Goal: Task Accomplishment & Management: Complete application form

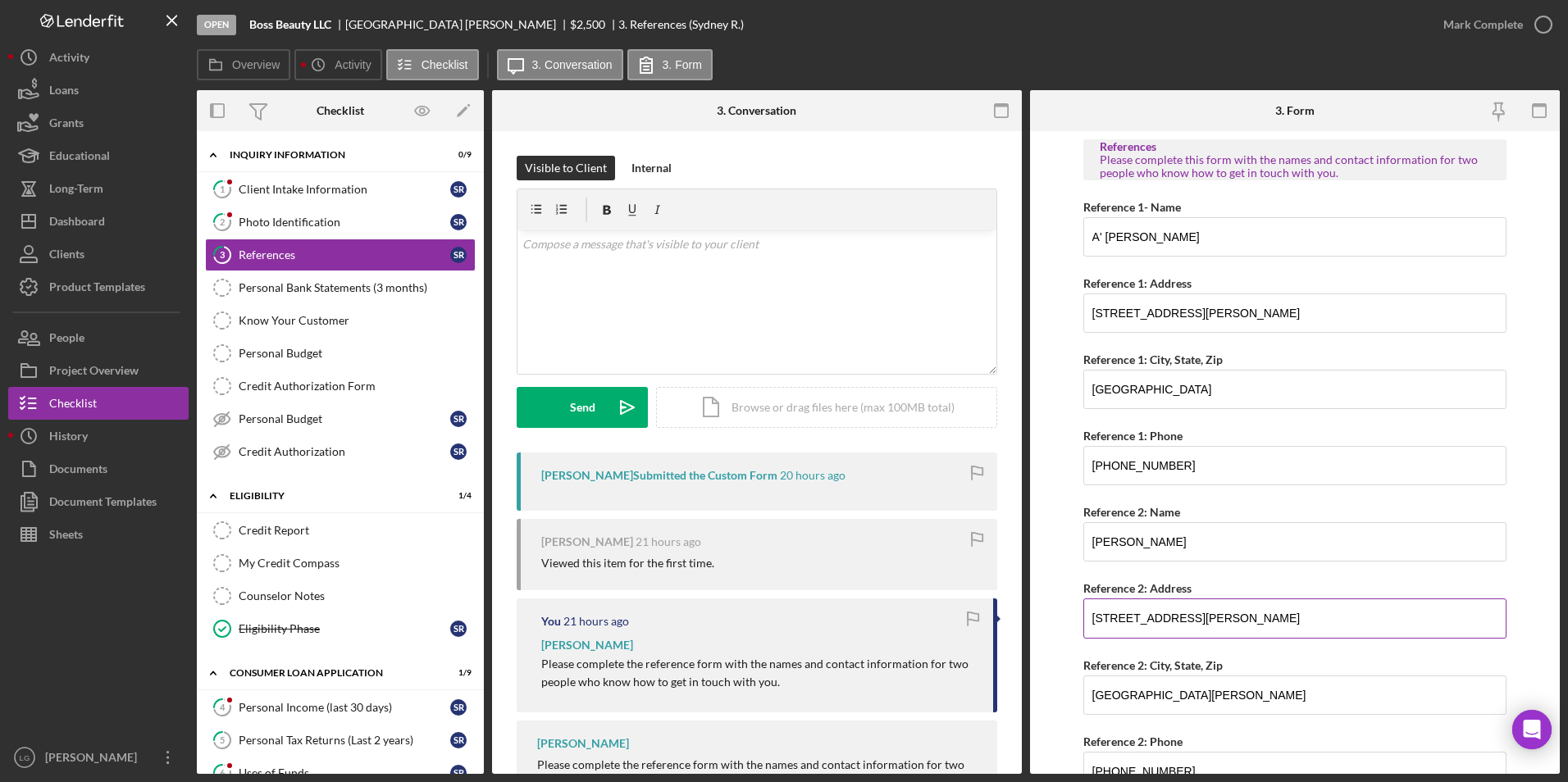
scroll to position [77, 0]
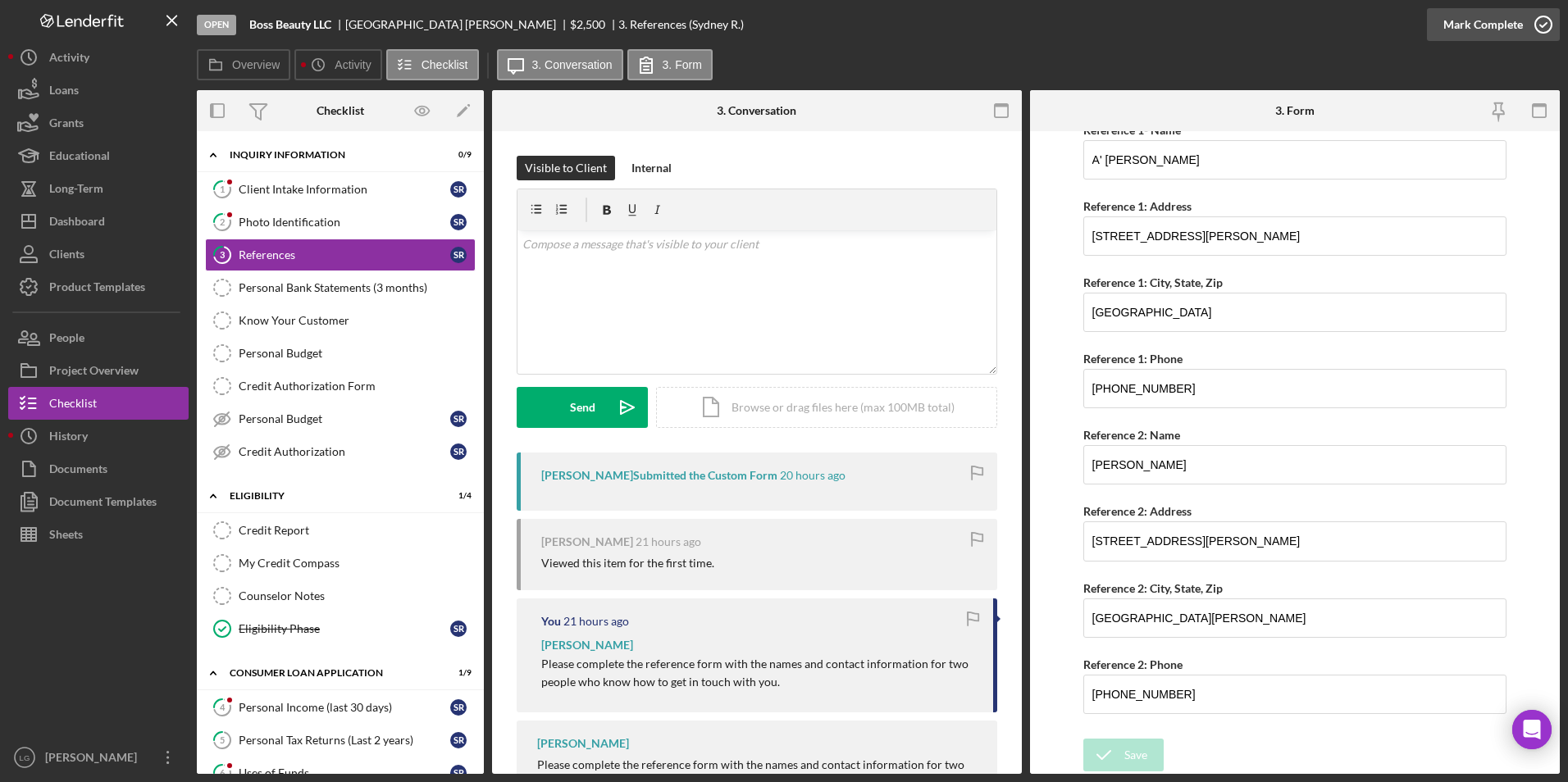
click at [1464, 30] on div "Mark Complete" at bounding box center [1483, 24] width 80 height 32
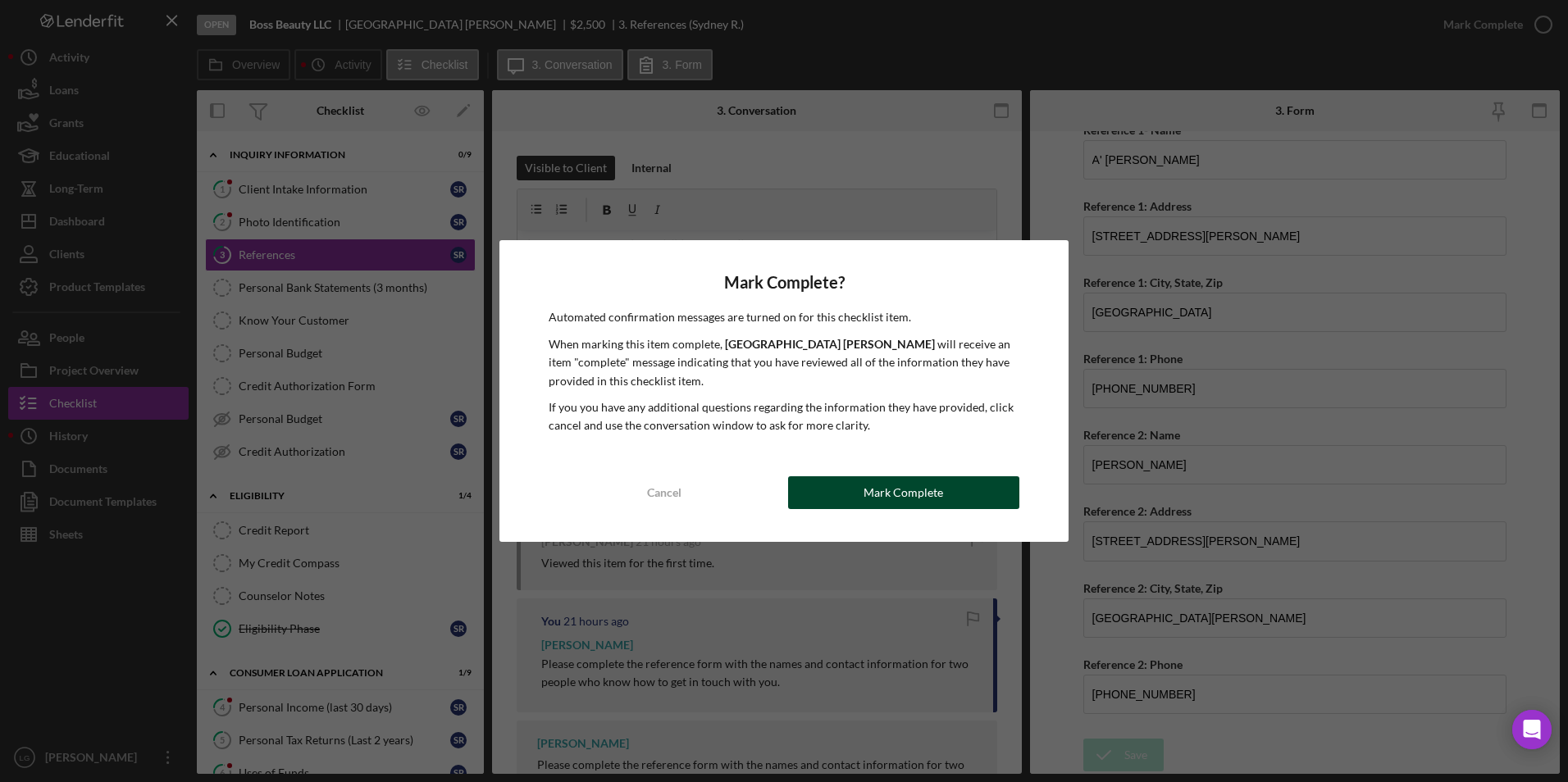
click at [853, 495] on button "Mark Complete" at bounding box center [903, 492] width 231 height 32
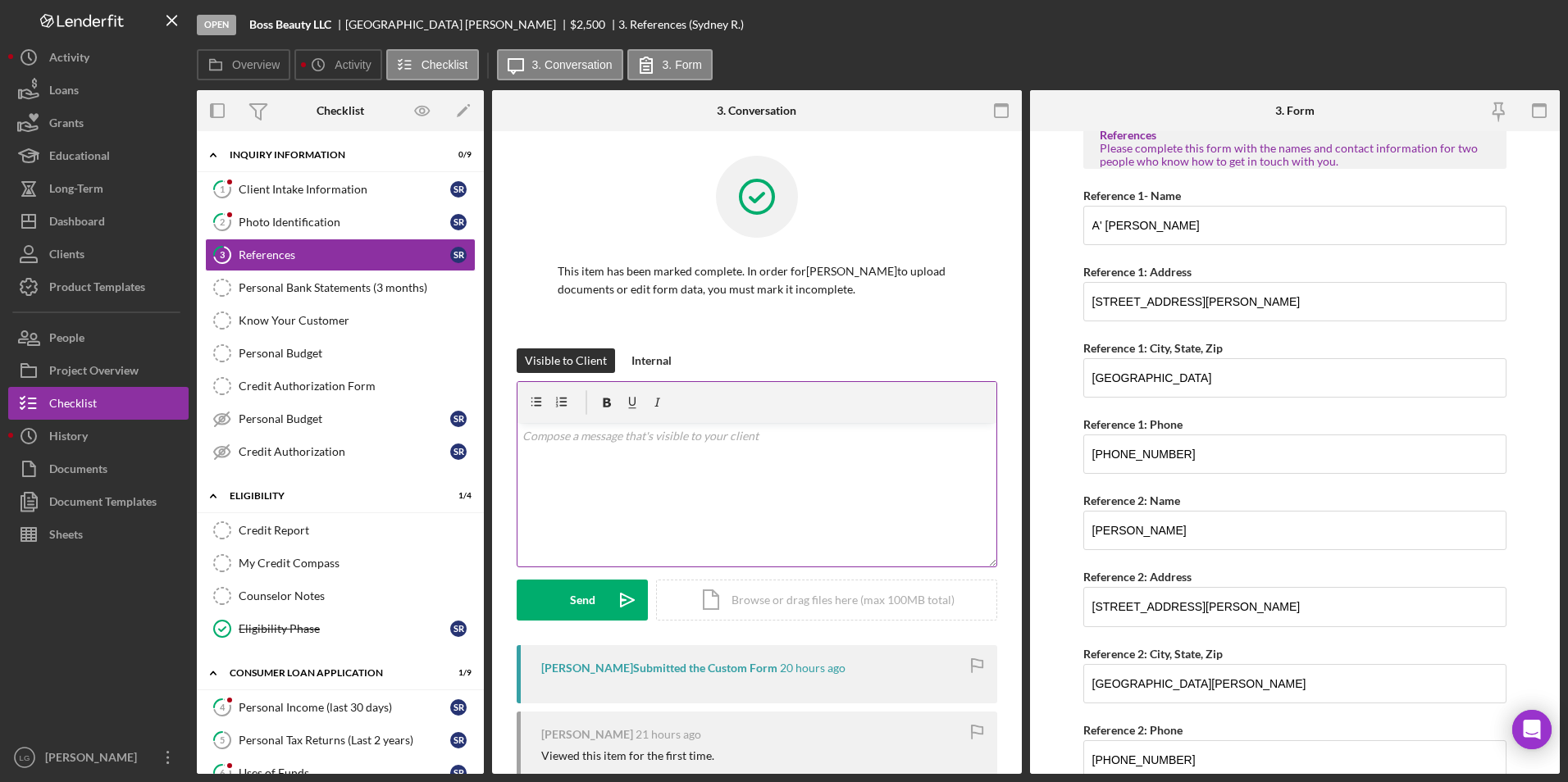
scroll to position [143, 0]
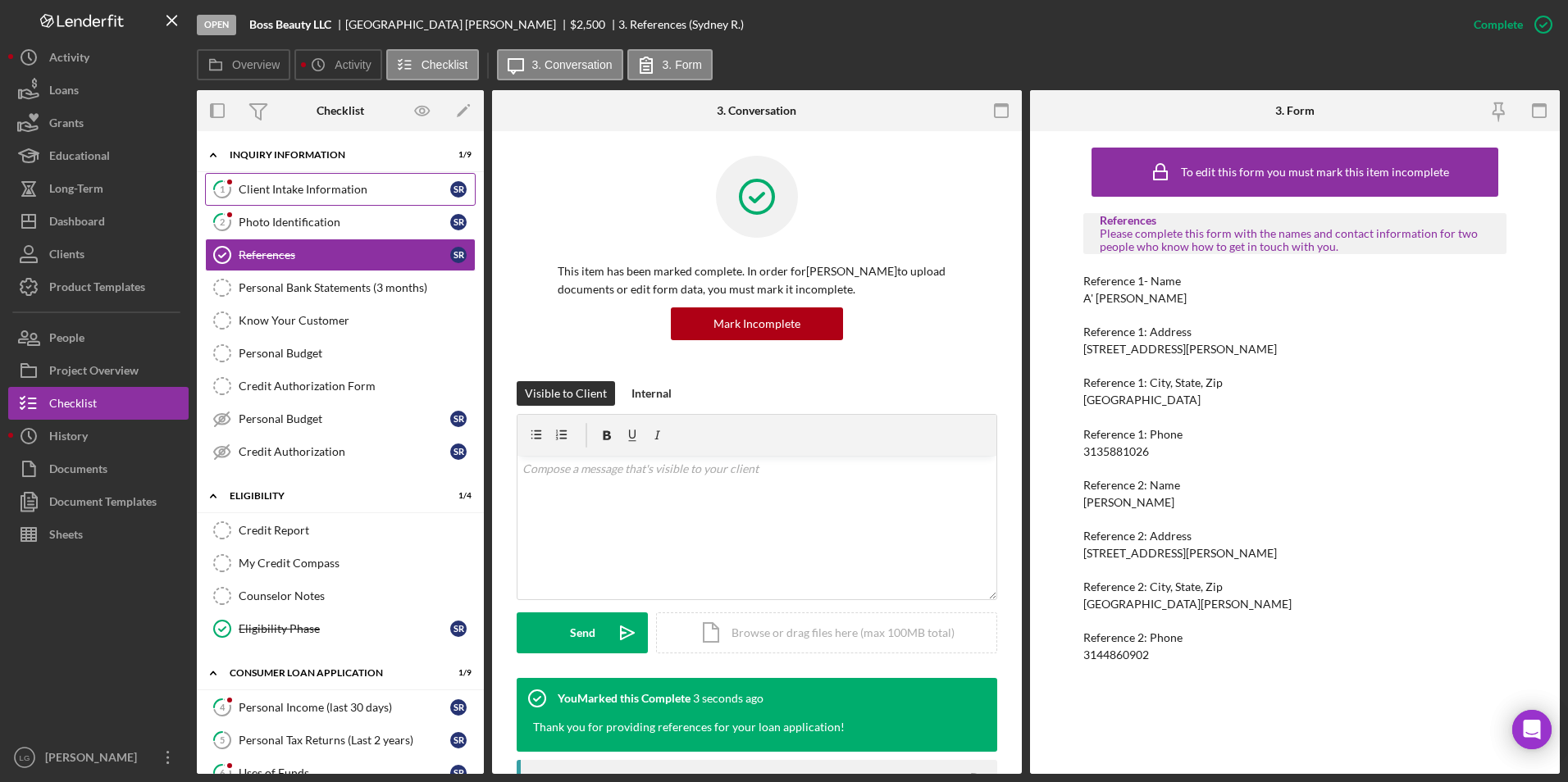
click at [302, 183] on div "Client Intake Information" at bounding box center [344, 189] width 212 height 13
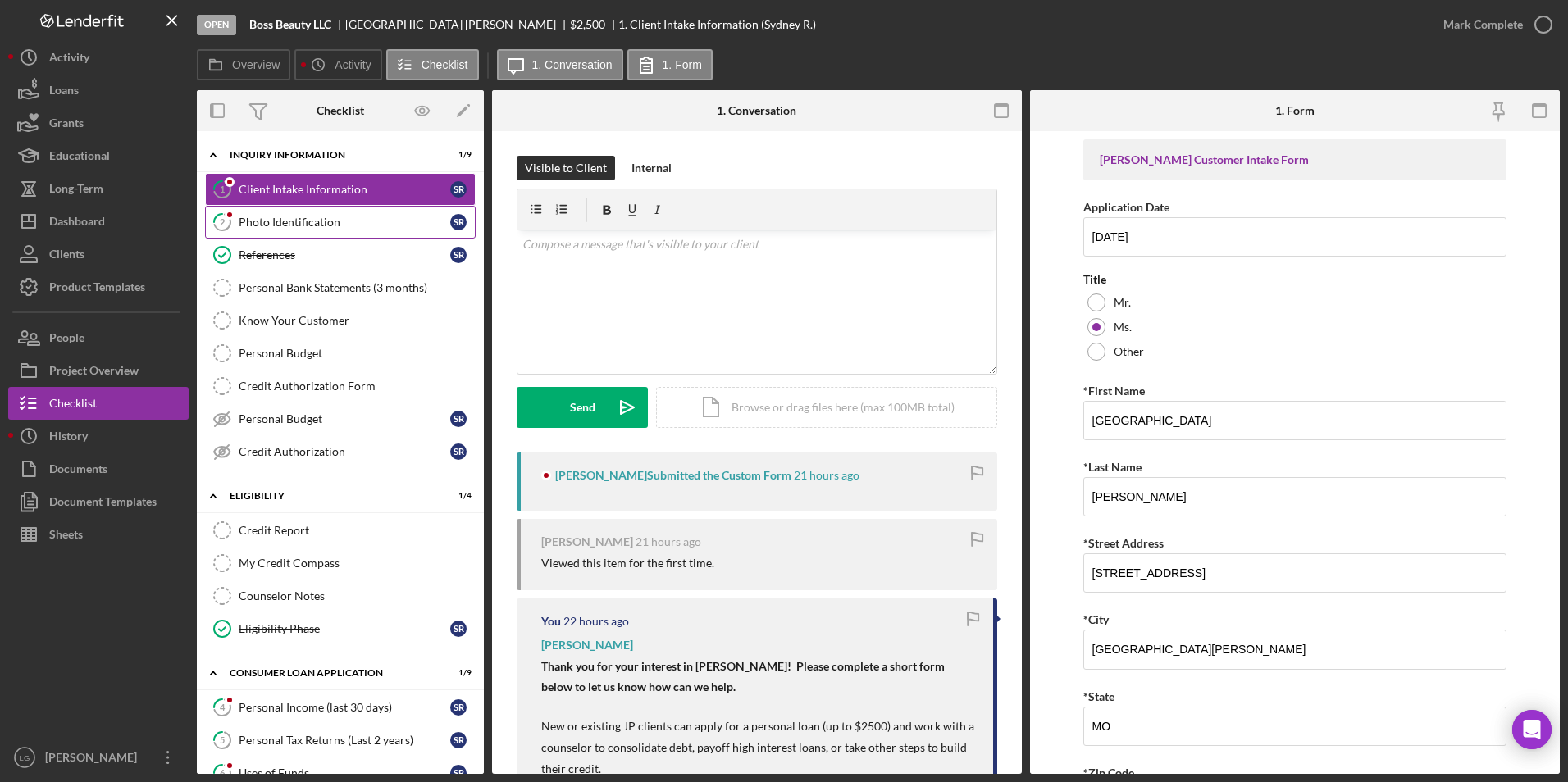
click at [333, 233] on link "2 Photo Identification S R" at bounding box center [341, 222] width 271 height 32
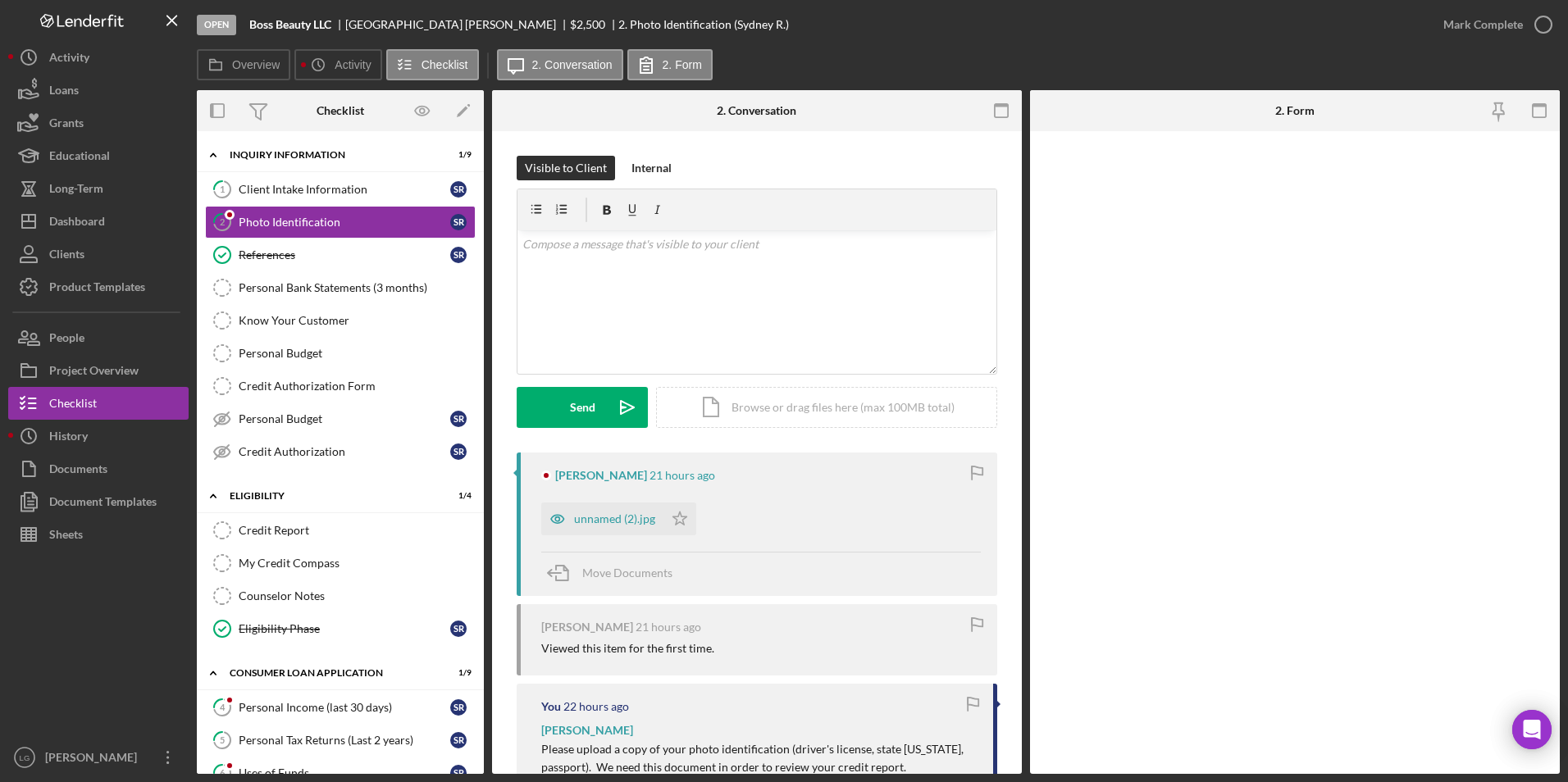
scroll to position [164, 0]
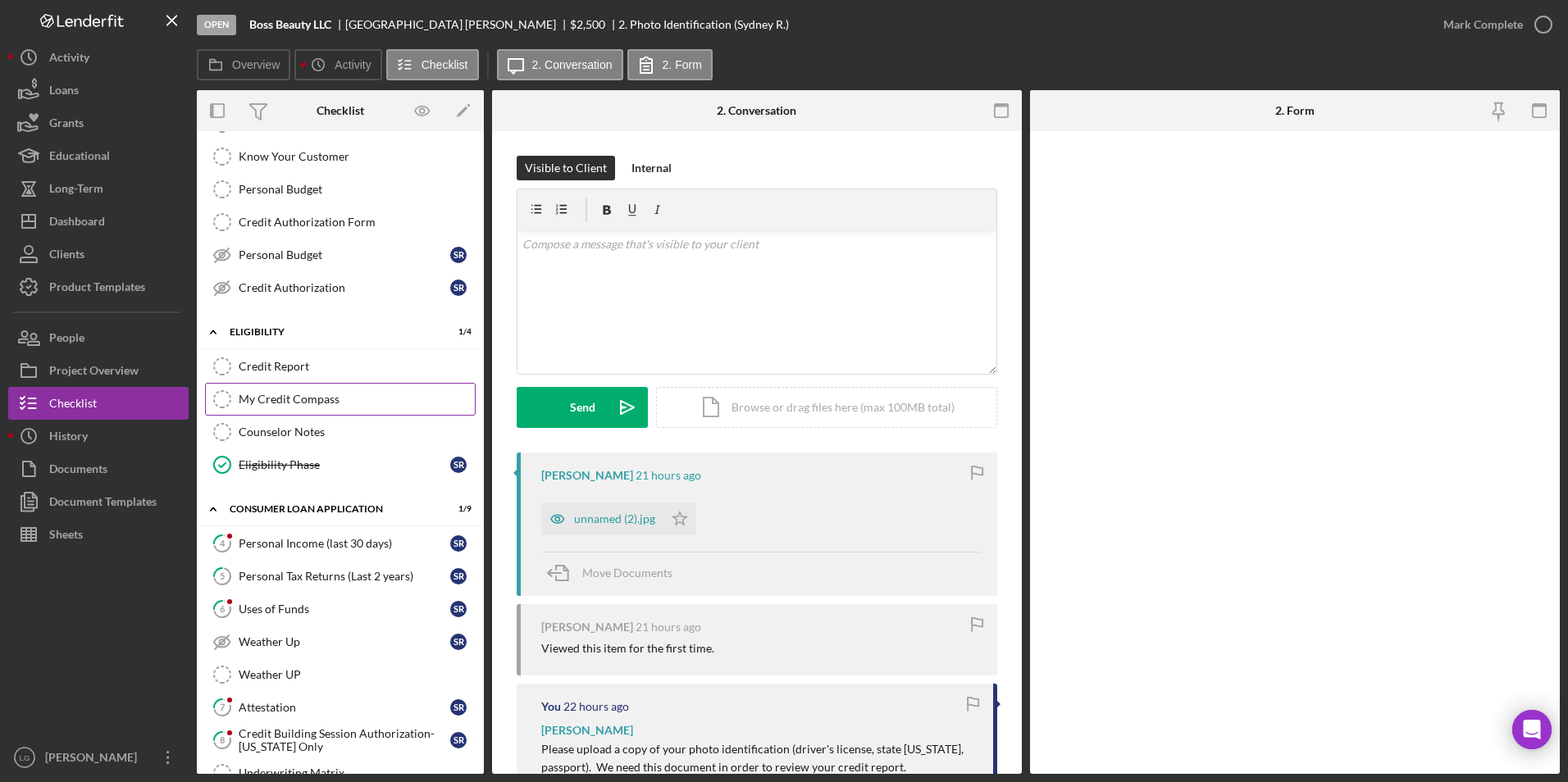
click at [278, 401] on div "My Credit Compass" at bounding box center [356, 400] width 236 height 13
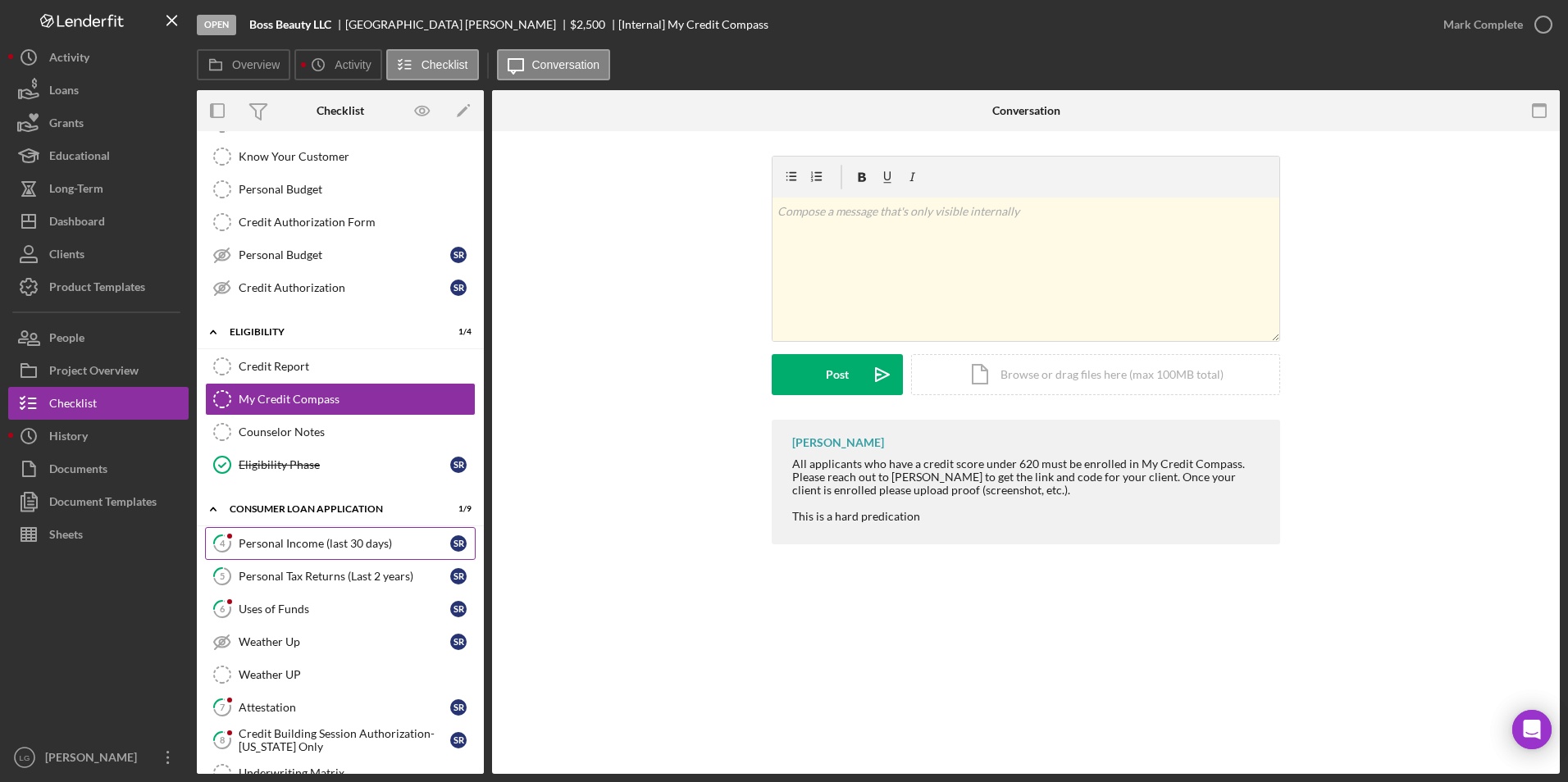
click at [278, 540] on div "Personal Income (last 30 days)" at bounding box center [344, 543] width 212 height 13
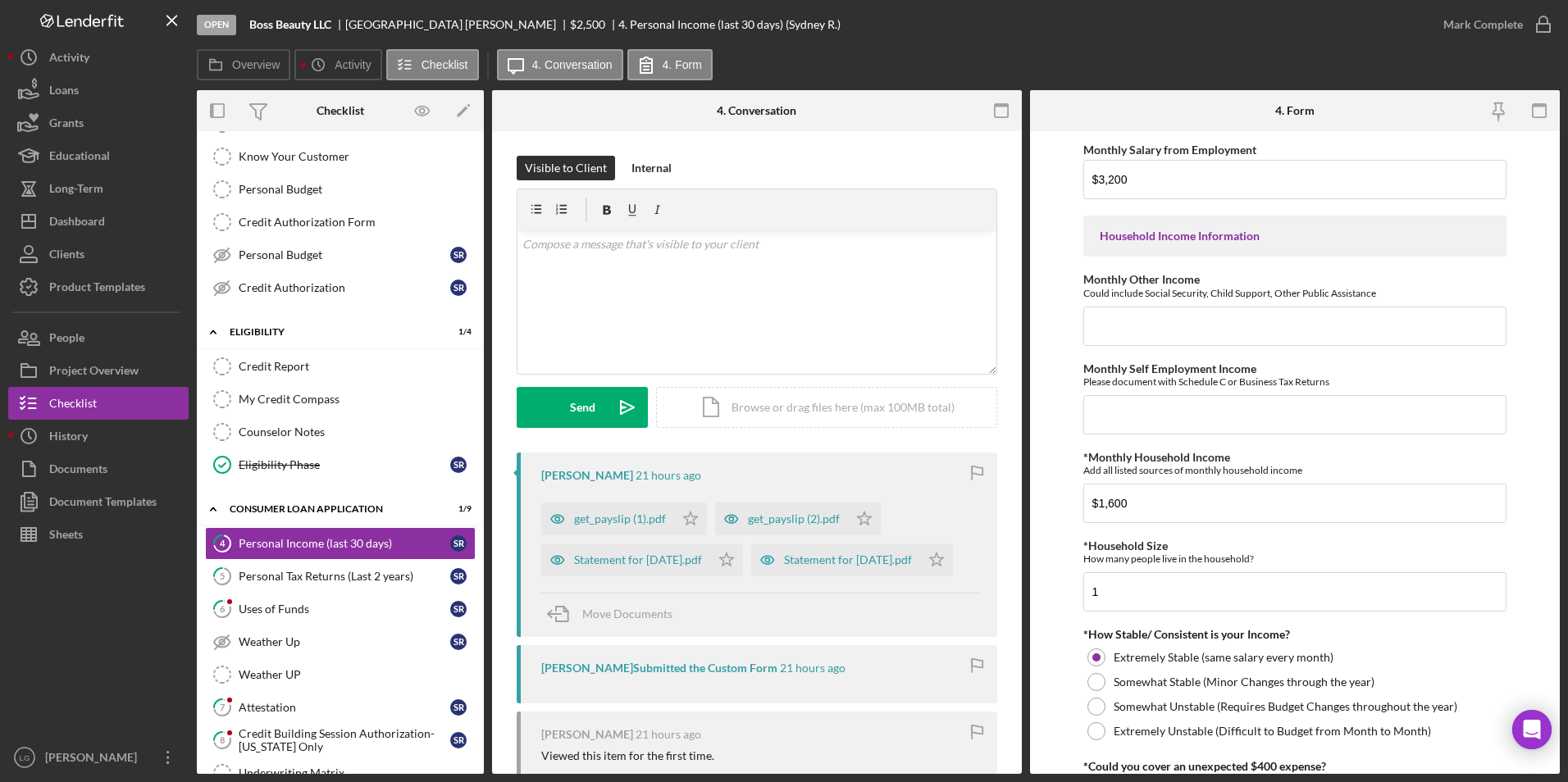
scroll to position [410, 0]
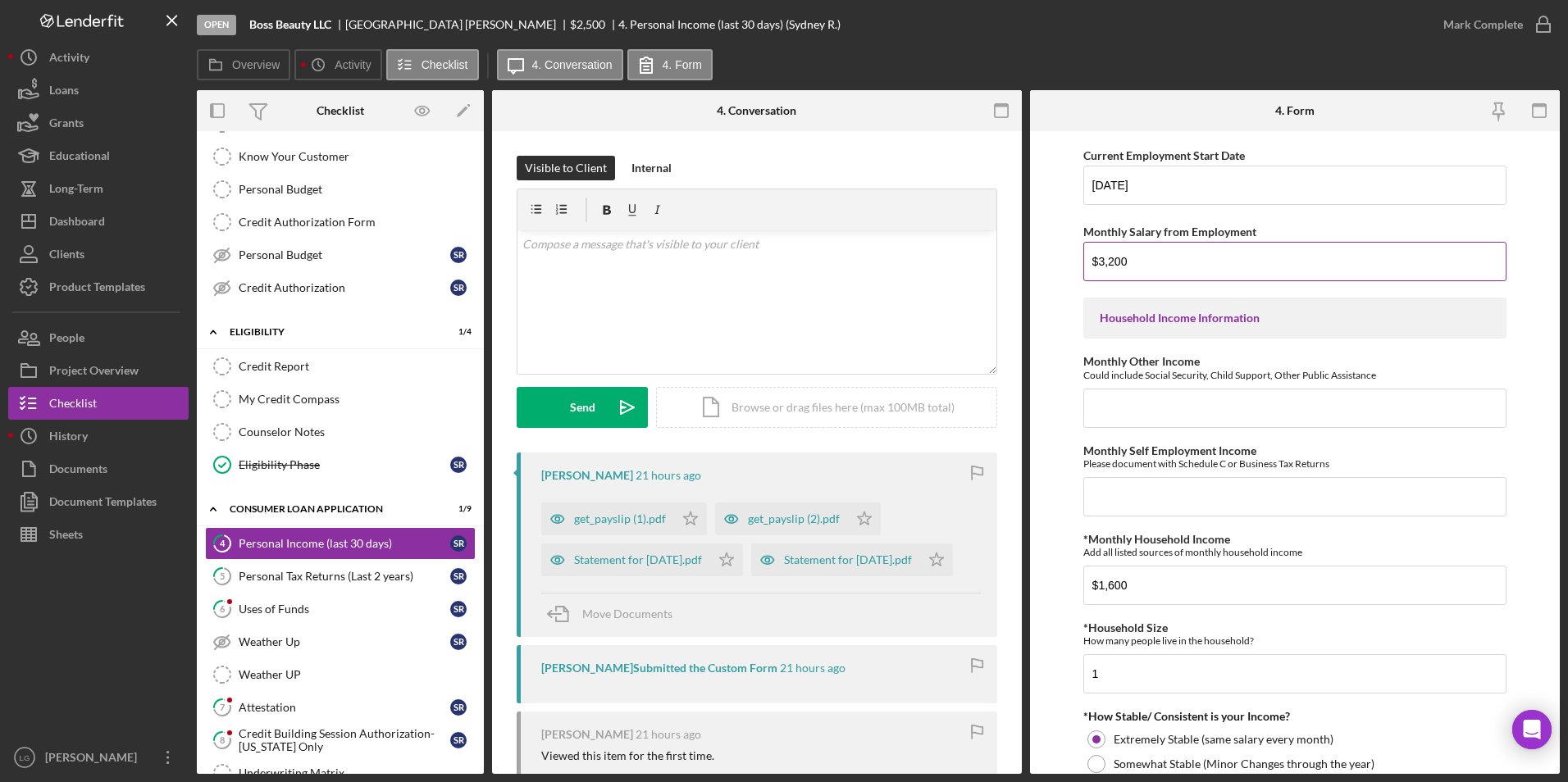
drag, startPoint x: 1148, startPoint y: 253, endPoint x: 1099, endPoint y: 260, distance: 49.5
click at [1099, 260] on input "$3,200" at bounding box center [1295, 261] width 424 height 39
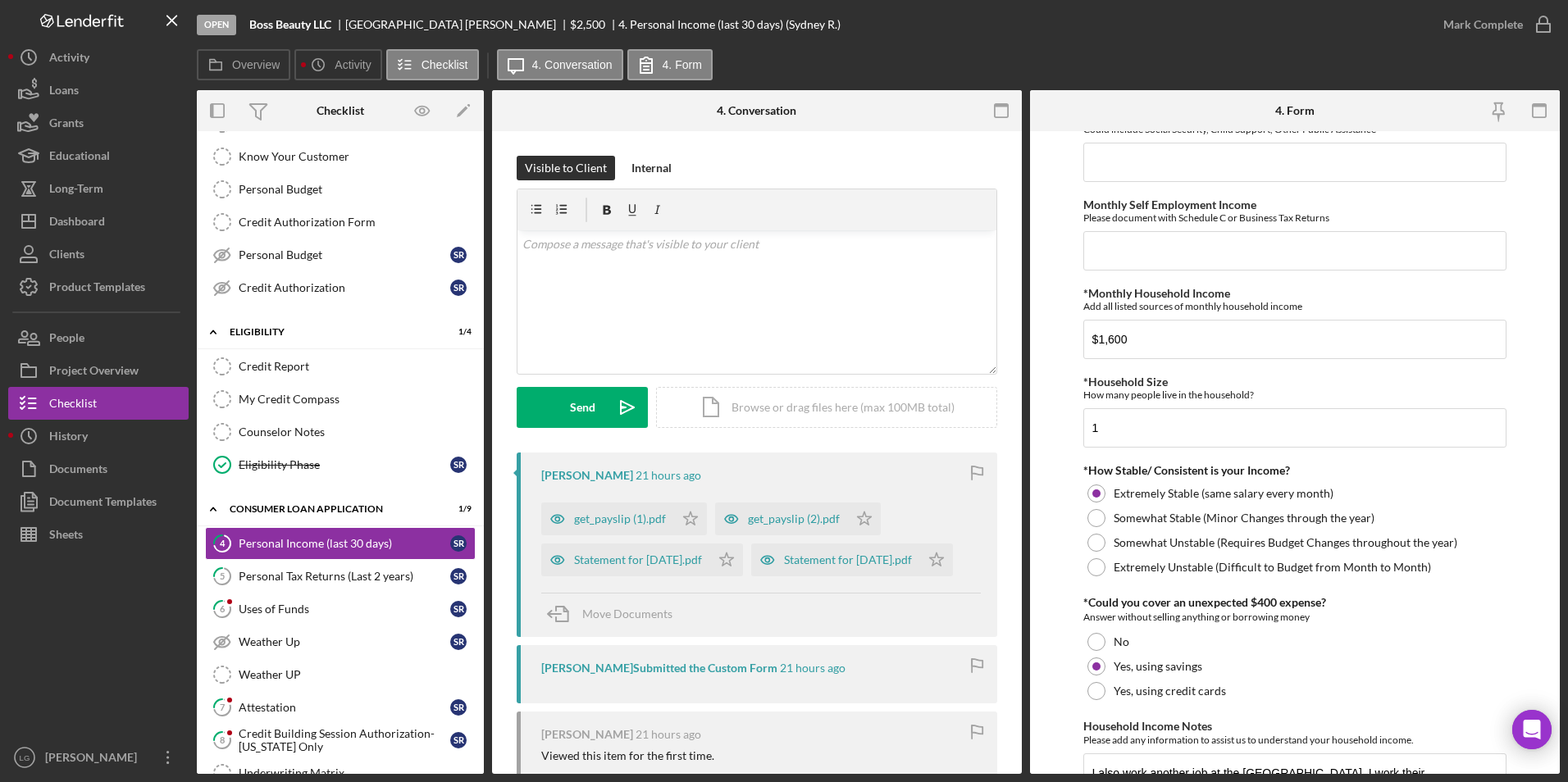
scroll to position [776, 0]
